Goal: Task Accomplishment & Management: Manage account settings

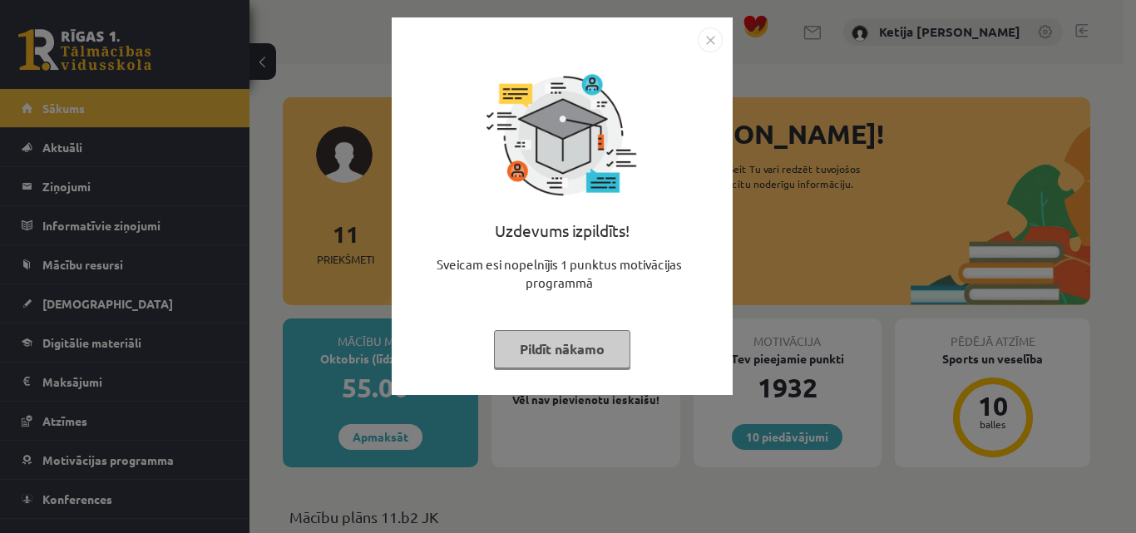
click at [559, 350] on button "Pildīt nākamo" at bounding box center [562, 349] width 136 height 38
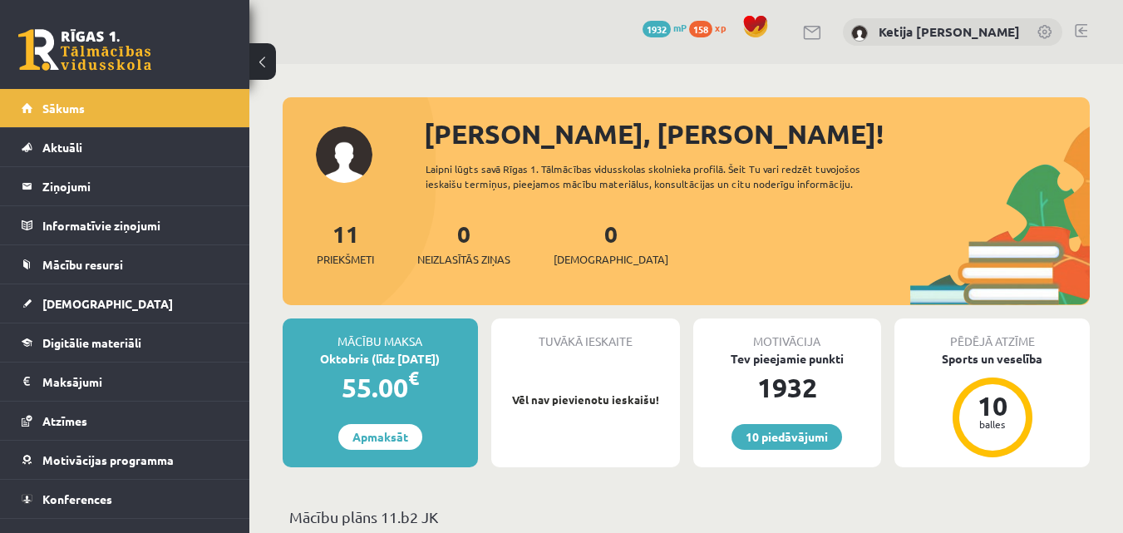
click at [523, 509] on p "Mācību plāns 11.b2 JK" at bounding box center [686, 516] width 794 height 22
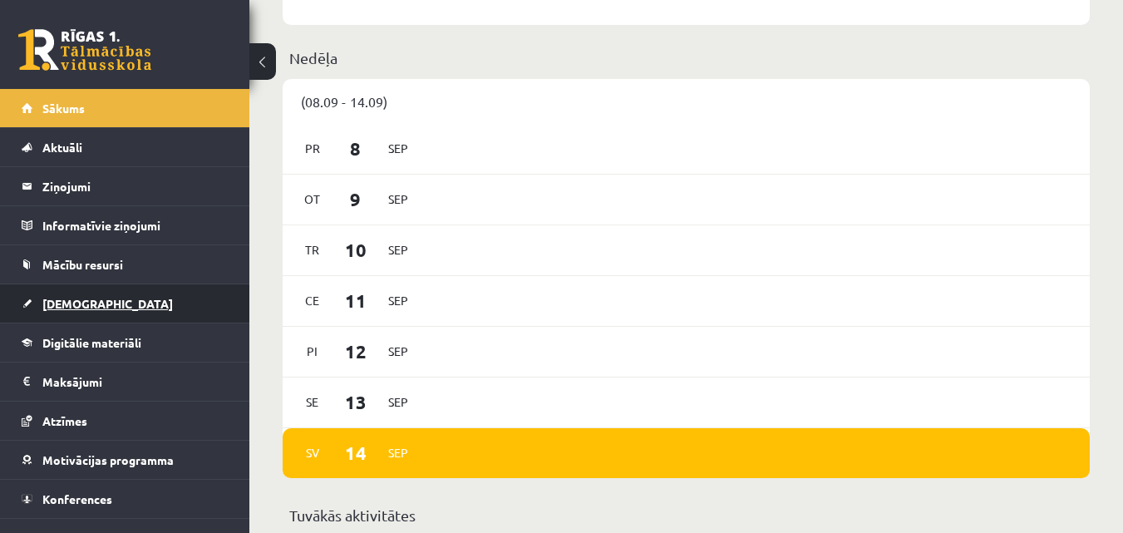
scroll to position [998, 0]
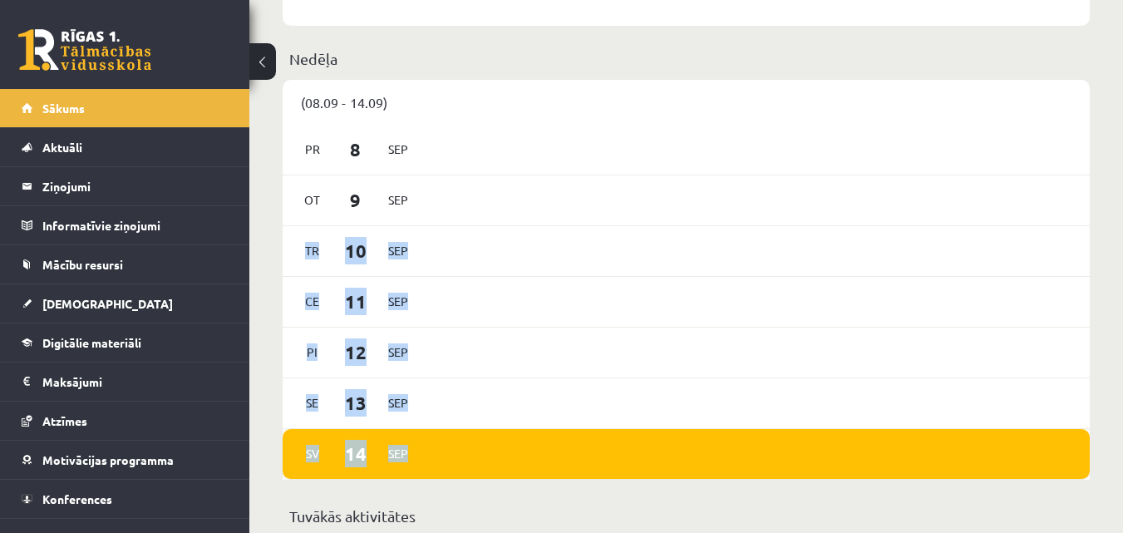
drag, startPoint x: 1071, startPoint y: 180, endPoint x: 1035, endPoint y: 476, distance: 298.9
click at [1035, 476] on div "Pr 8 Sep Ot 9 Sep Tr 10 Sep Ce 11 Sep Pi 12 Sep Se 13 Sep Sv 14 Sep" at bounding box center [686, 302] width 807 height 355
click at [1004, 462] on div "Sv 14 Sep" at bounding box center [686, 454] width 807 height 51
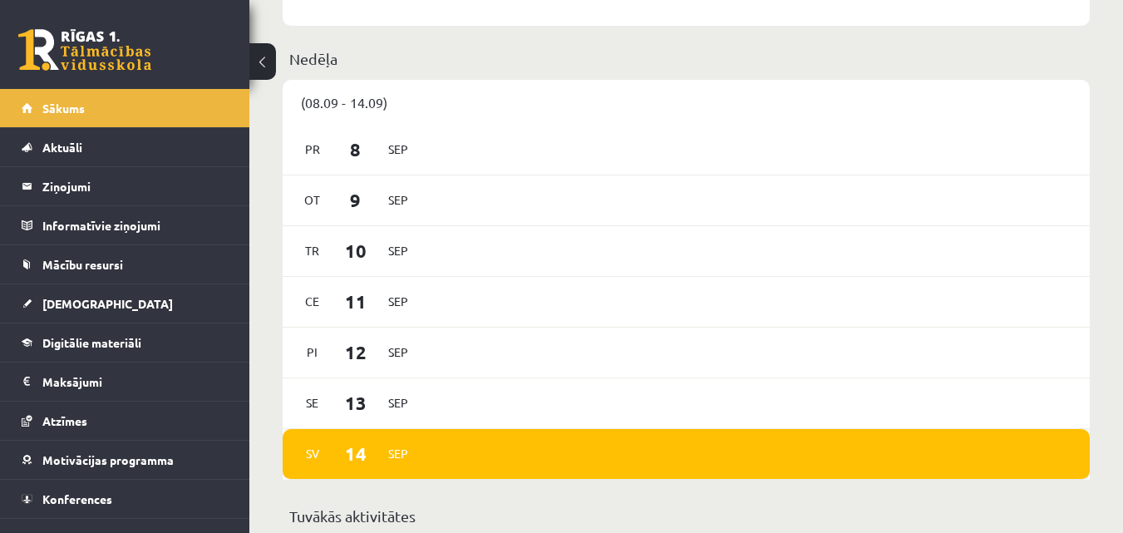
click at [347, 464] on span "14" at bounding box center [356, 453] width 52 height 27
click at [349, 138] on span "8" at bounding box center [356, 148] width 52 height 27
click at [367, 154] on span "8" at bounding box center [356, 148] width 52 height 27
click at [377, 271] on div "Tr 10 Sep" at bounding box center [686, 251] width 807 height 51
click at [312, 57] on p "Nedēļa" at bounding box center [686, 58] width 794 height 22
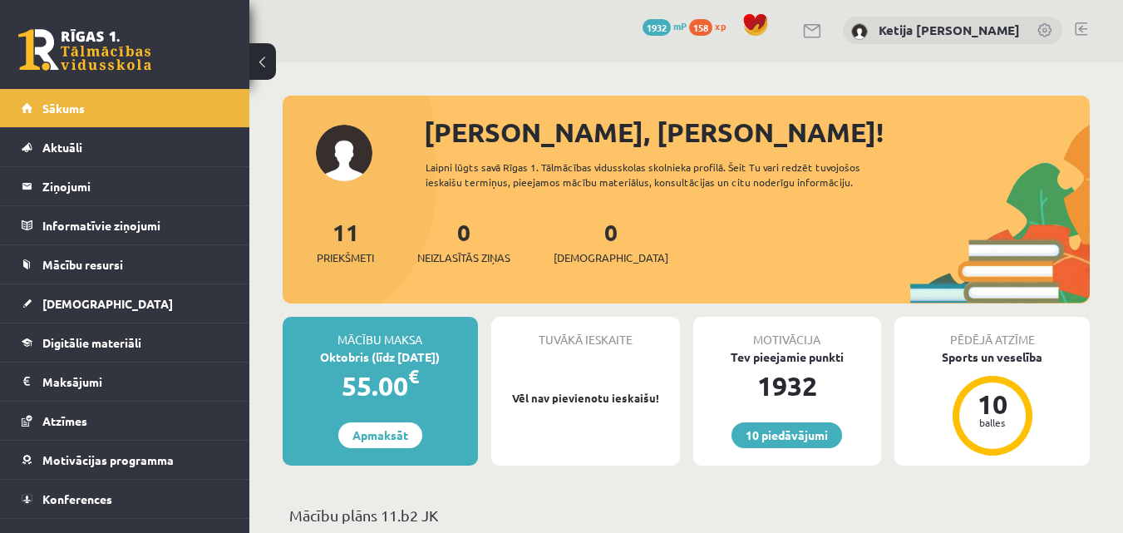
scroll to position [0, 0]
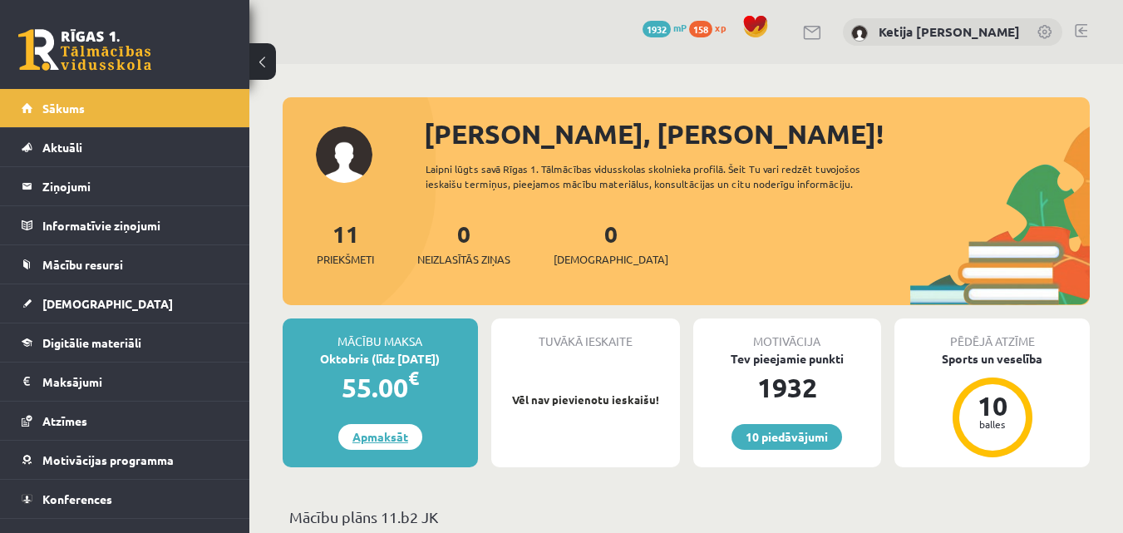
click at [358, 433] on link "Apmaksāt" at bounding box center [380, 437] width 84 height 26
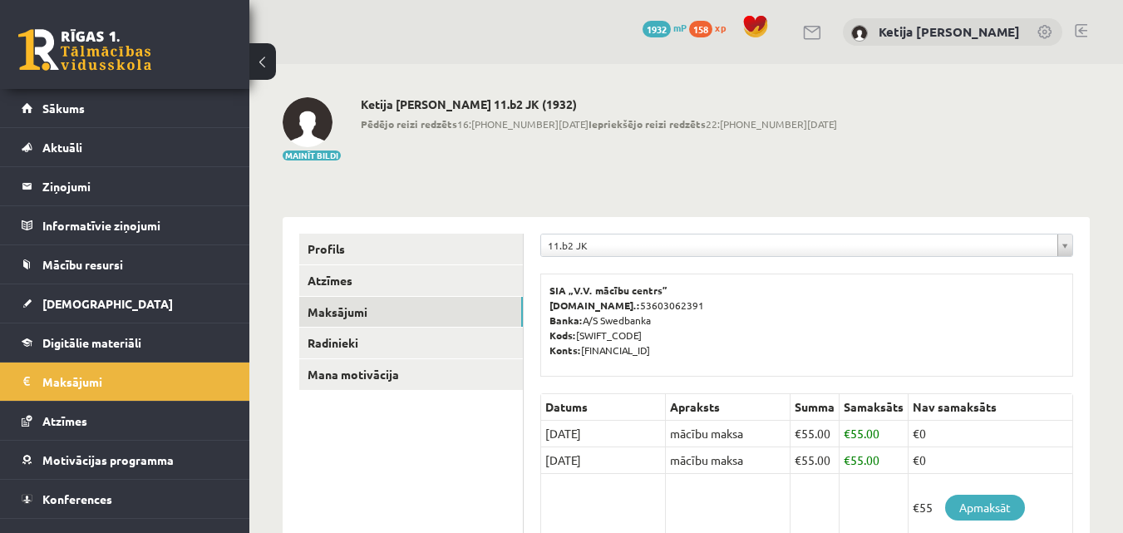
click at [1081, 27] on link at bounding box center [1081, 30] width 12 height 13
